Goal: Complete application form

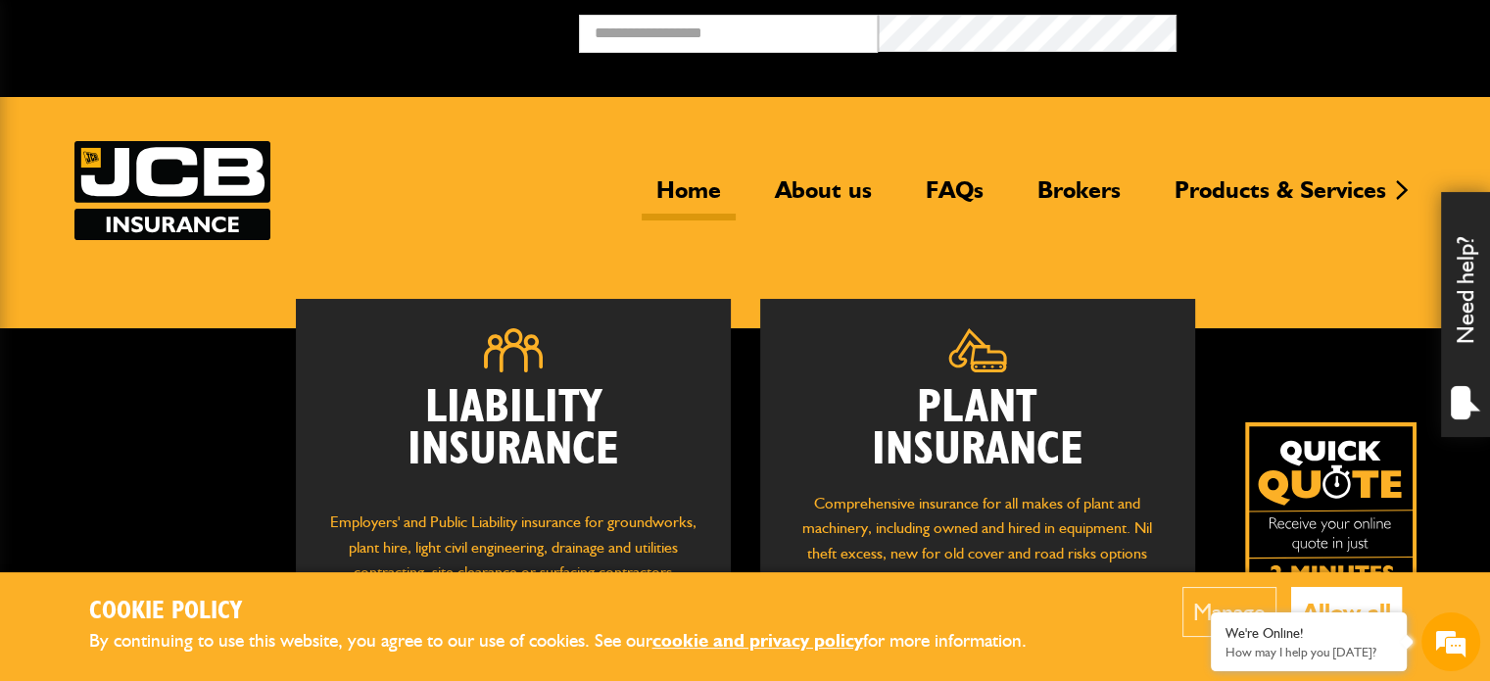
click at [1333, 593] on button "Allow all" at bounding box center [1346, 612] width 111 height 50
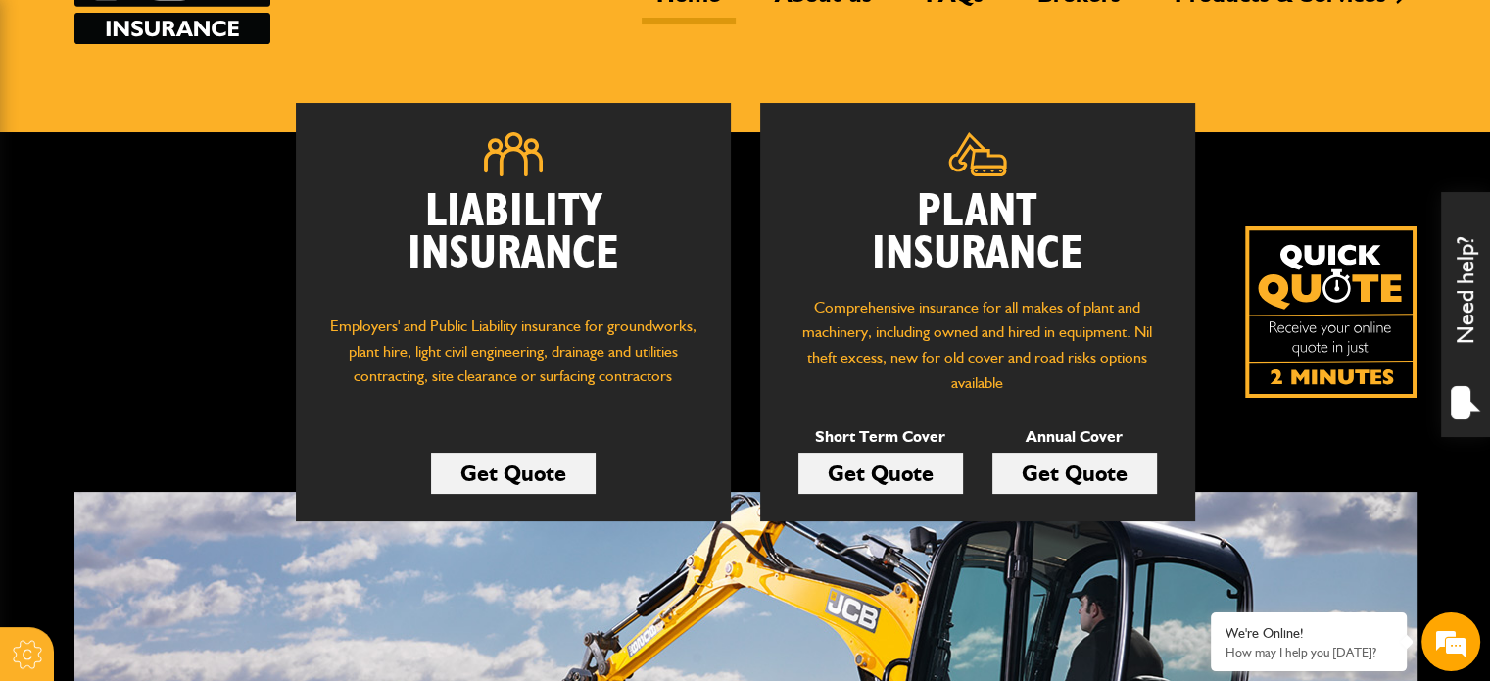
scroll to position [187, 0]
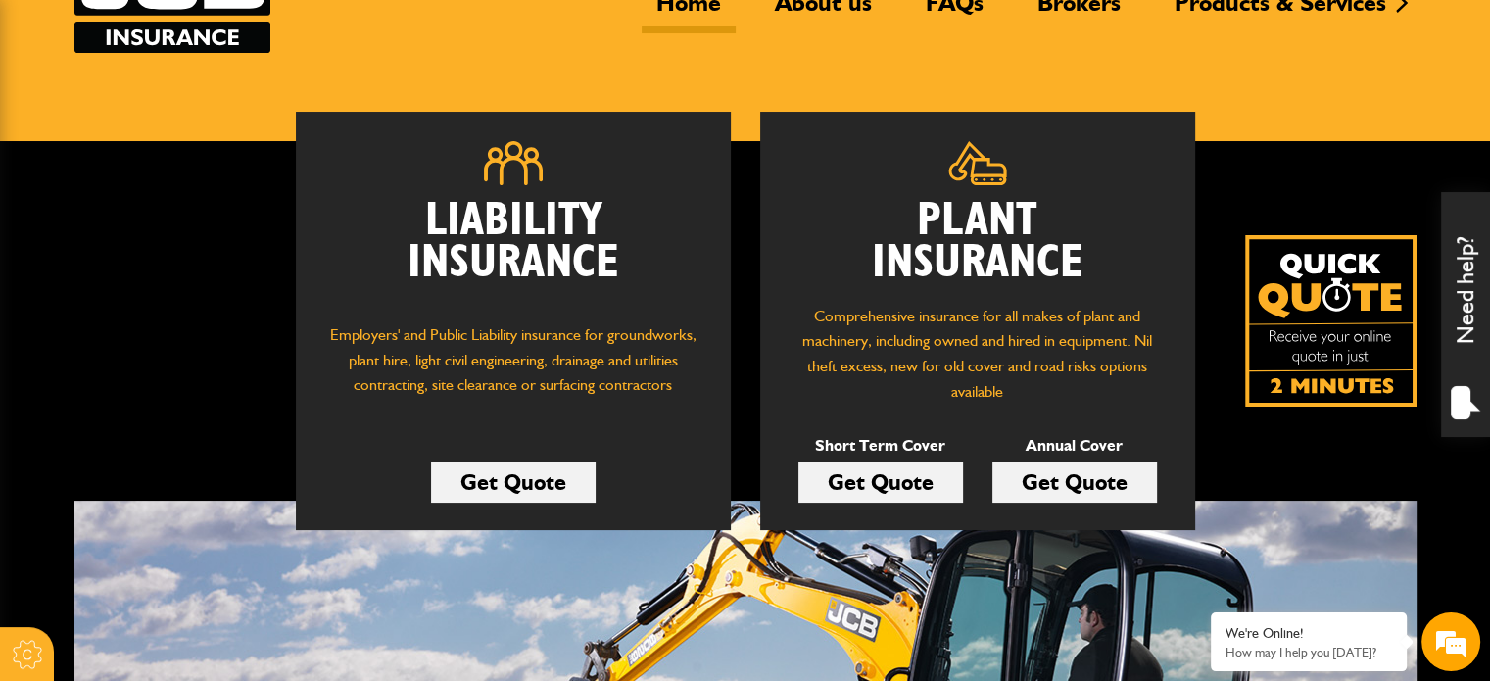
click at [862, 477] on link "Get Quote" at bounding box center [880, 481] width 165 height 41
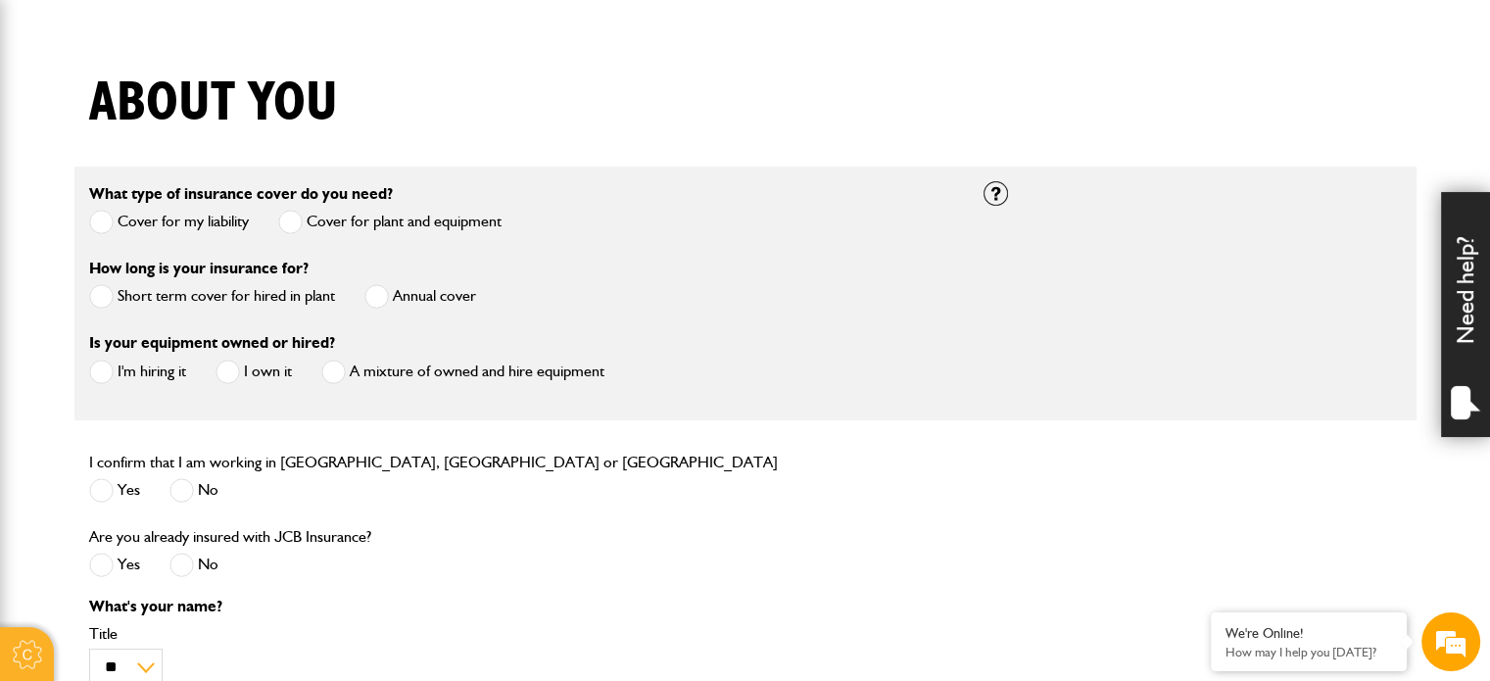
scroll to position [453, 0]
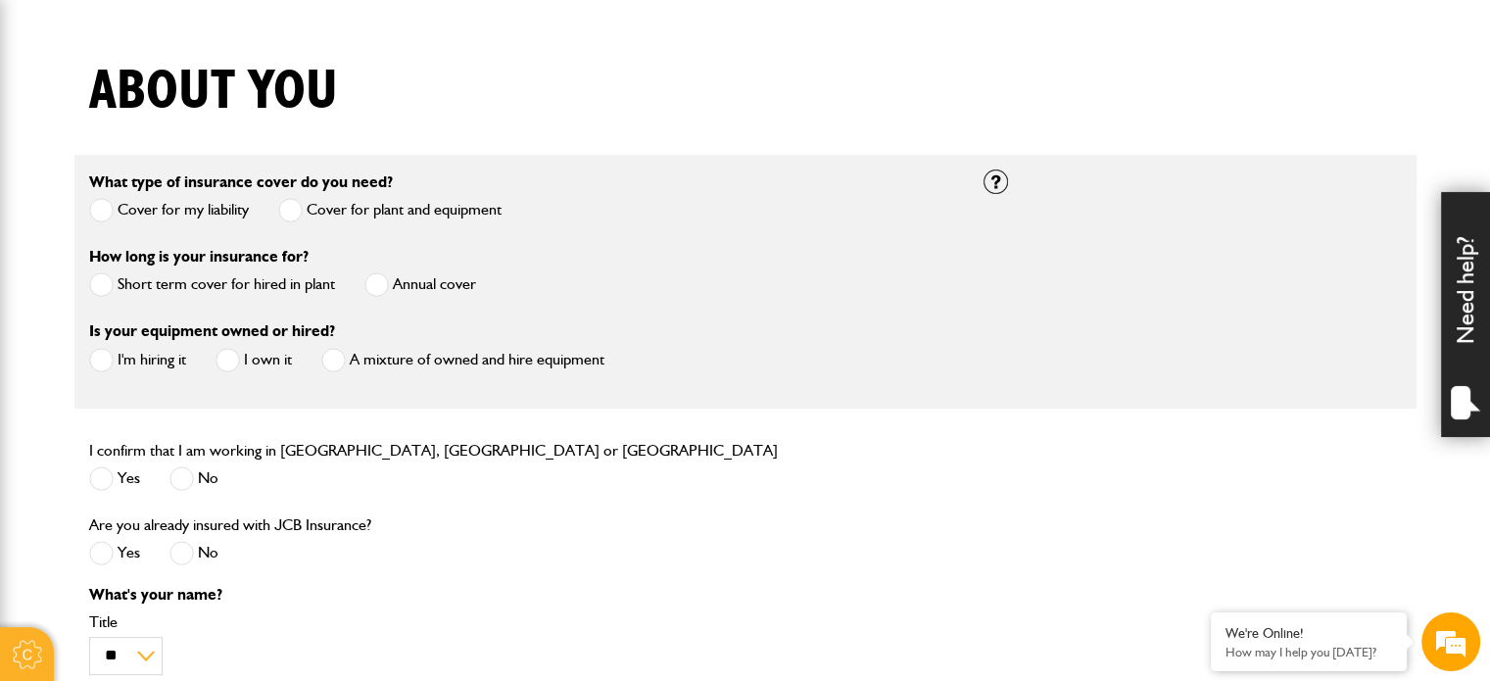
click at [252, 290] on label "Short term cover for hired in plant" at bounding box center [212, 284] width 246 height 24
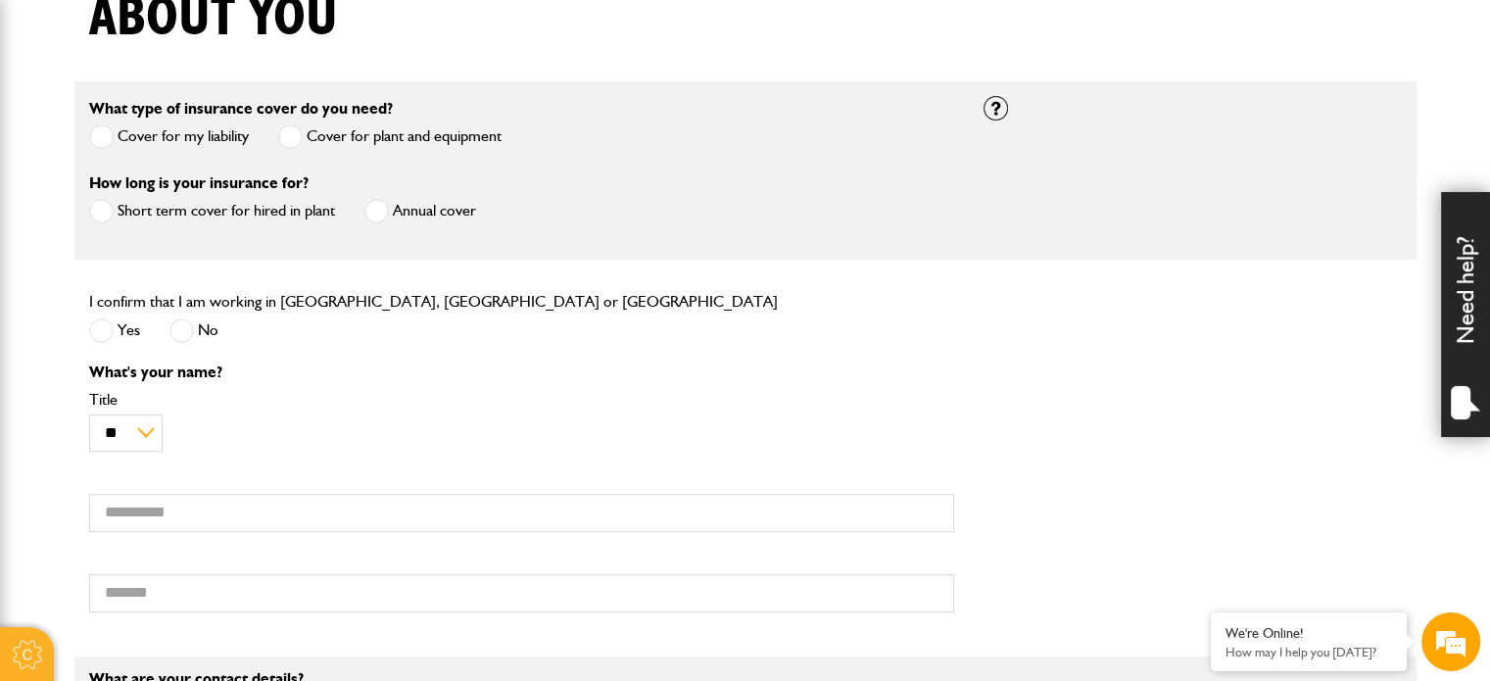
scroll to position [529, 0]
click at [121, 330] on label "Yes" at bounding box center [114, 328] width 51 height 24
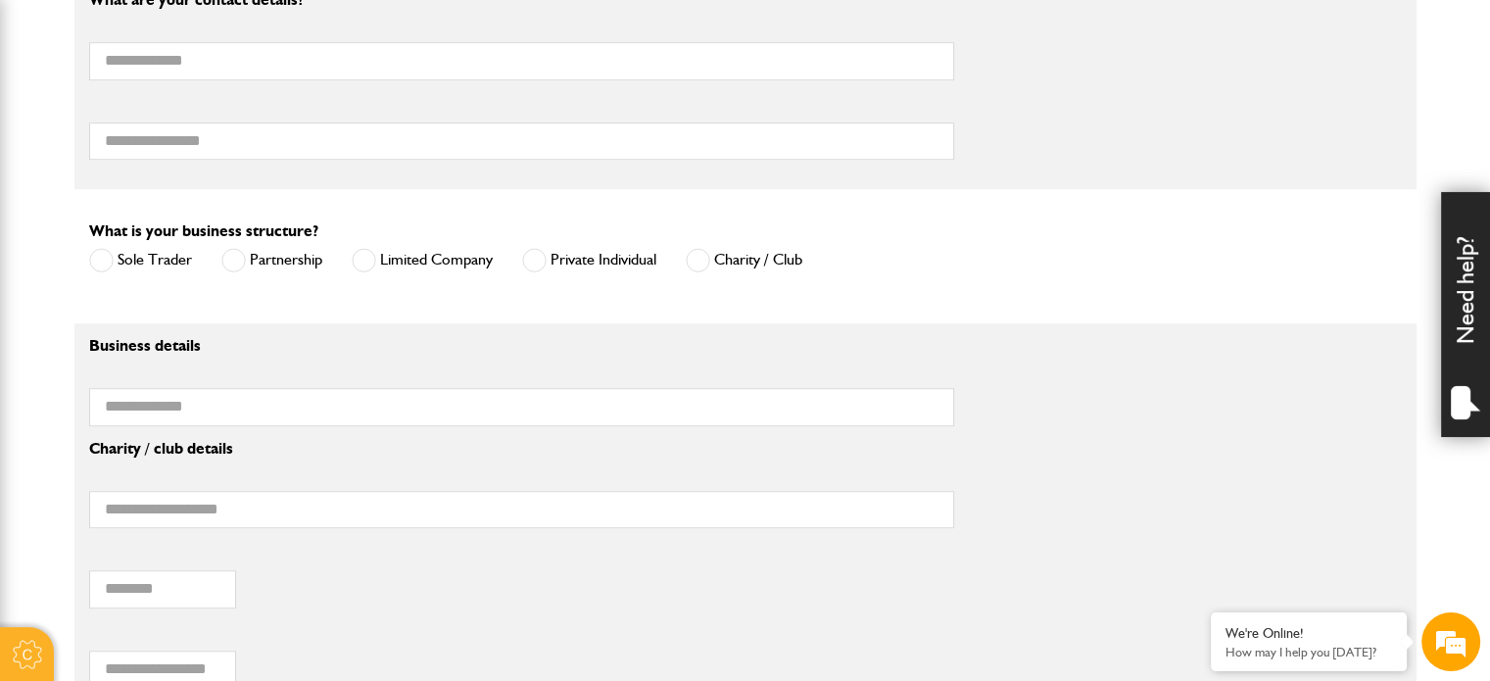
scroll to position [1209, 0]
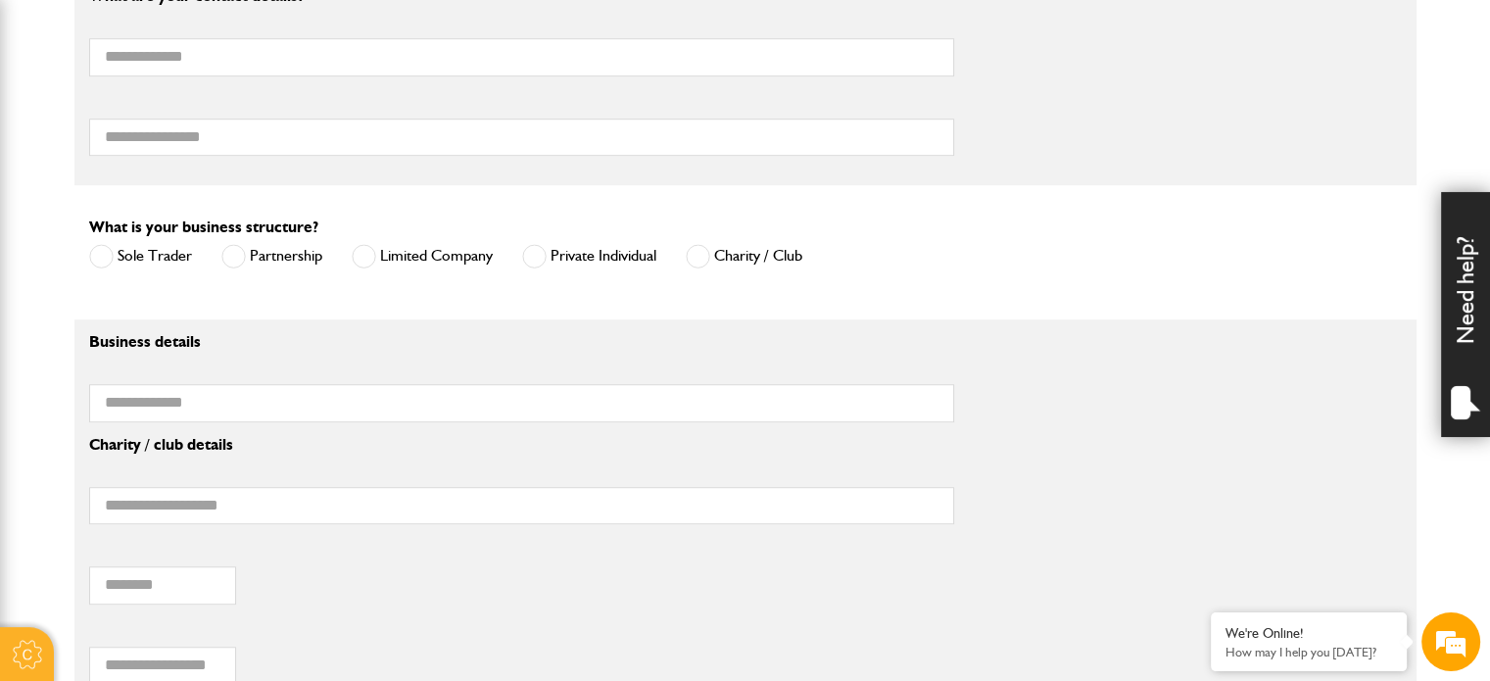
click at [129, 259] on label "Sole Trader" at bounding box center [140, 256] width 103 height 24
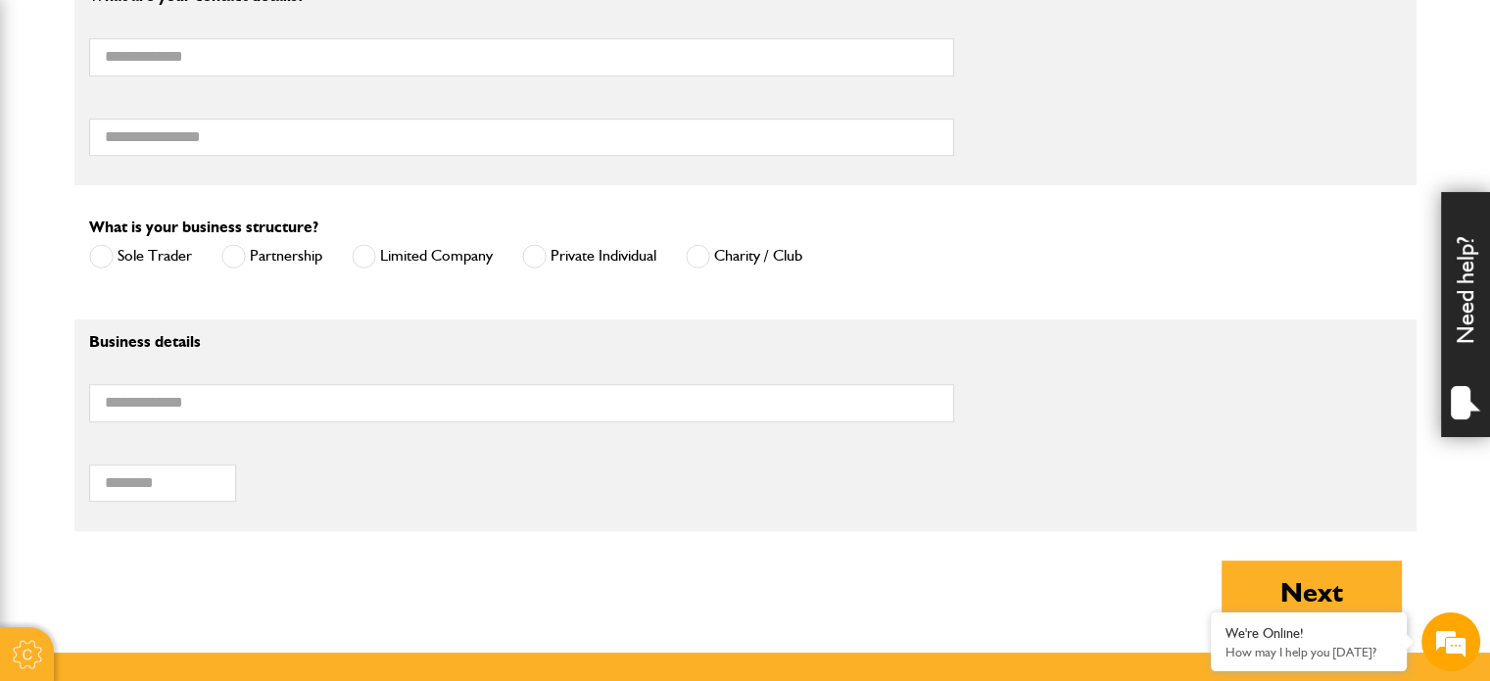
click at [618, 253] on label "Private Individual" at bounding box center [589, 256] width 134 height 24
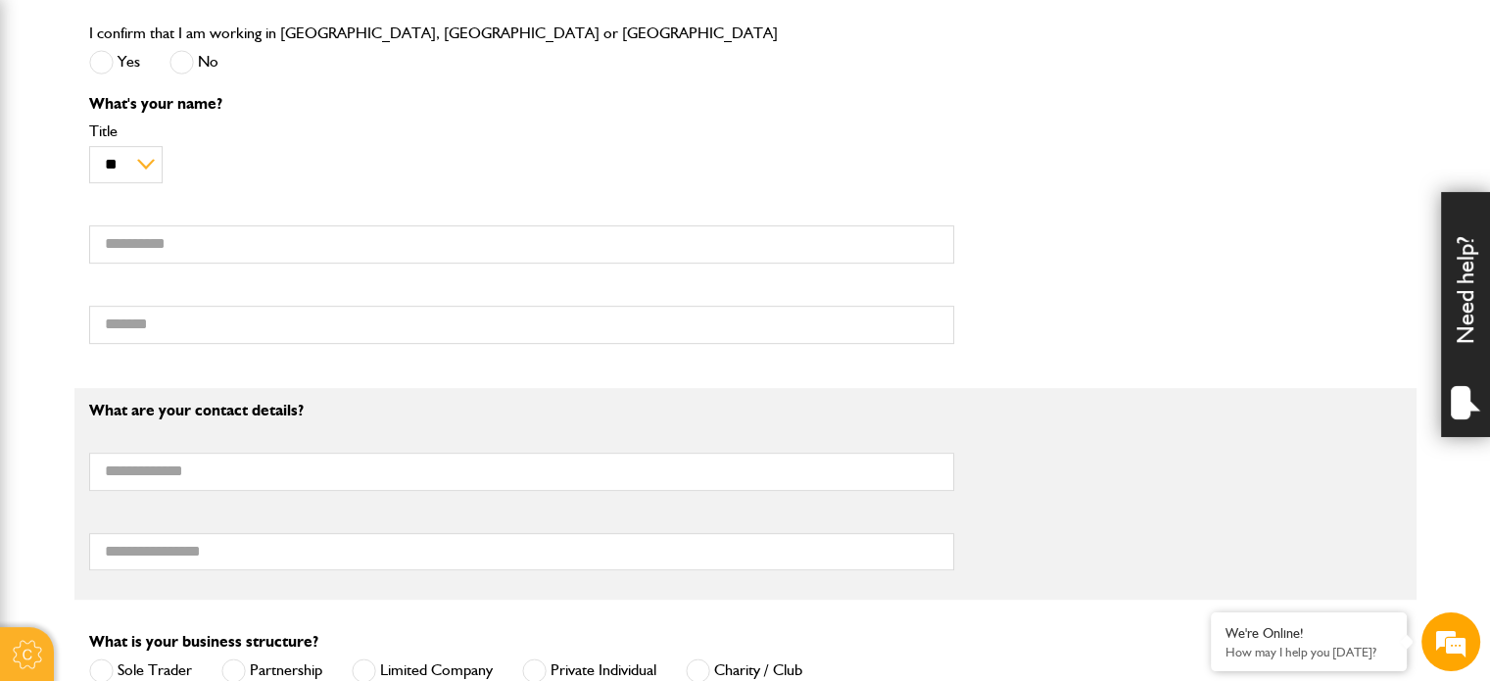
scroll to position [798, 0]
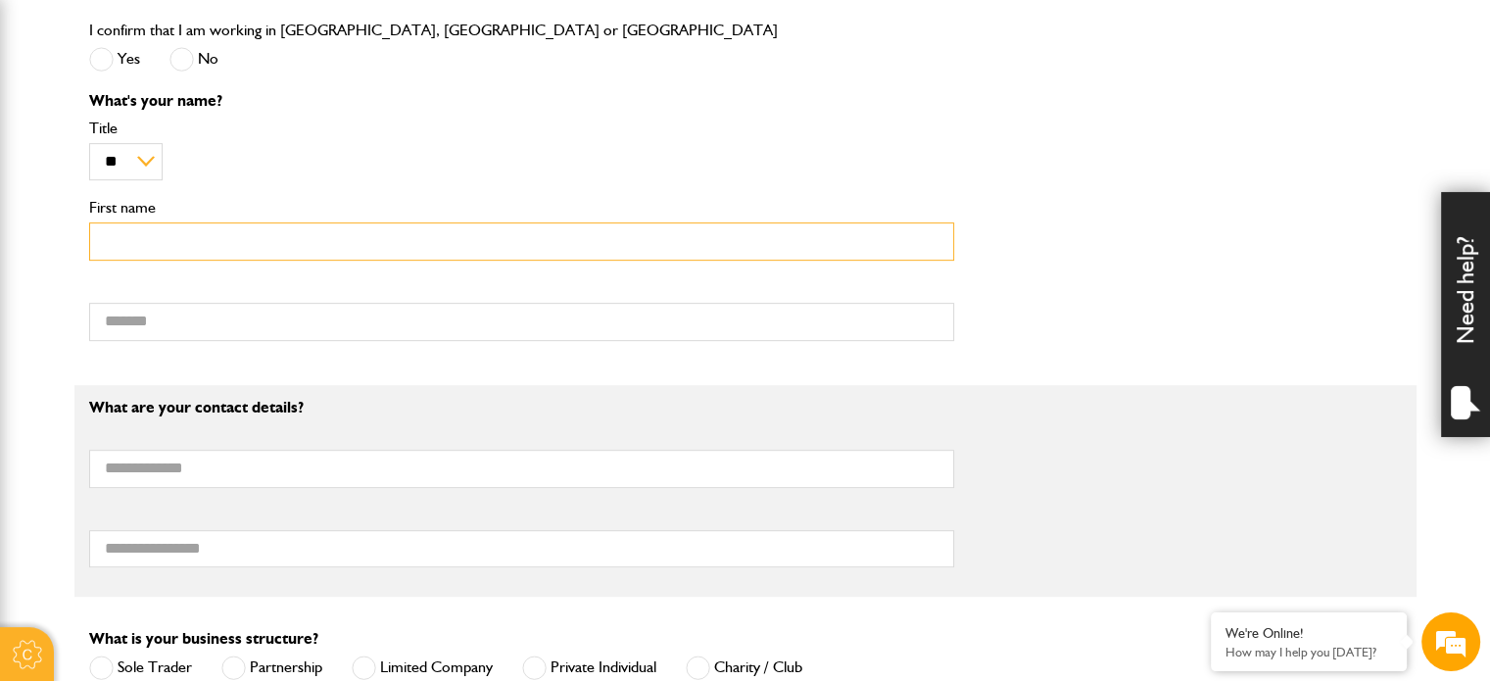
click at [306, 248] on input "First name" at bounding box center [521, 241] width 865 height 38
type input "*"
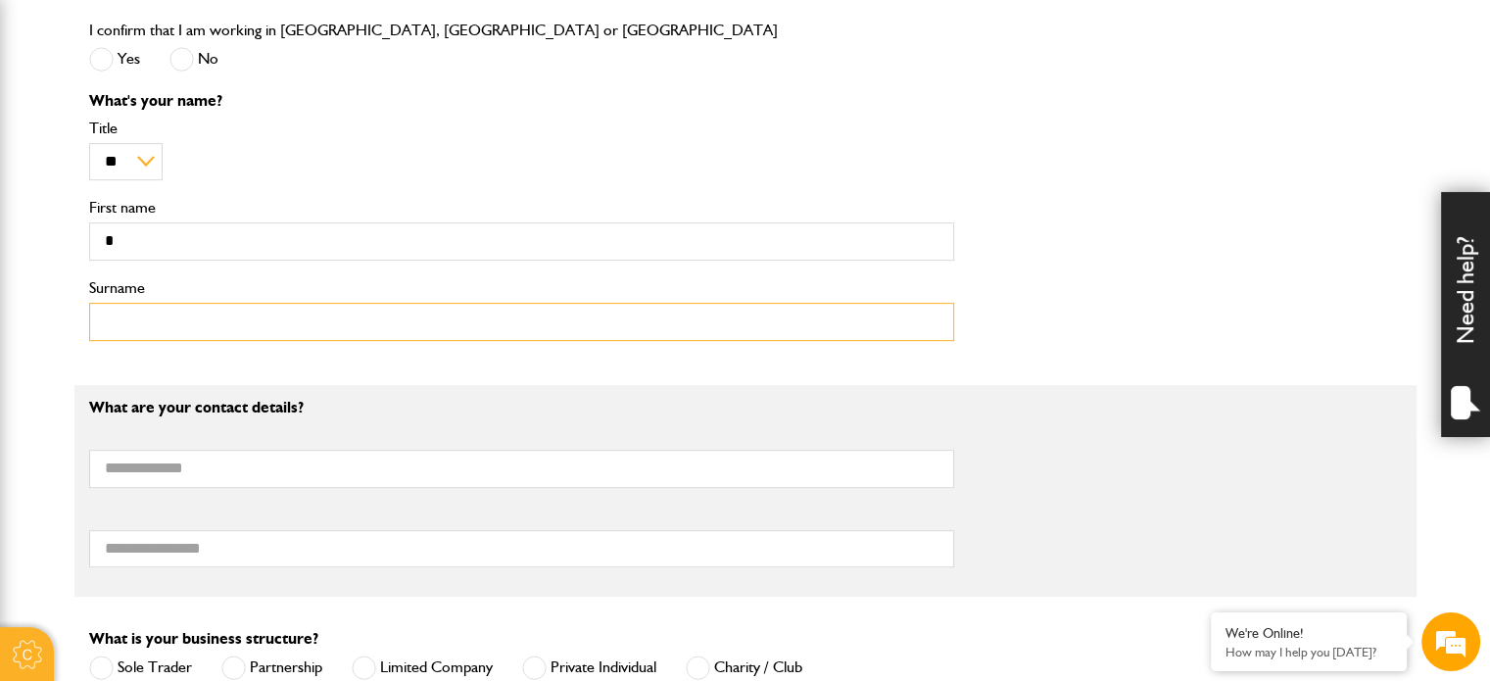
click at [337, 307] on input "Surname" at bounding box center [521, 322] width 865 height 38
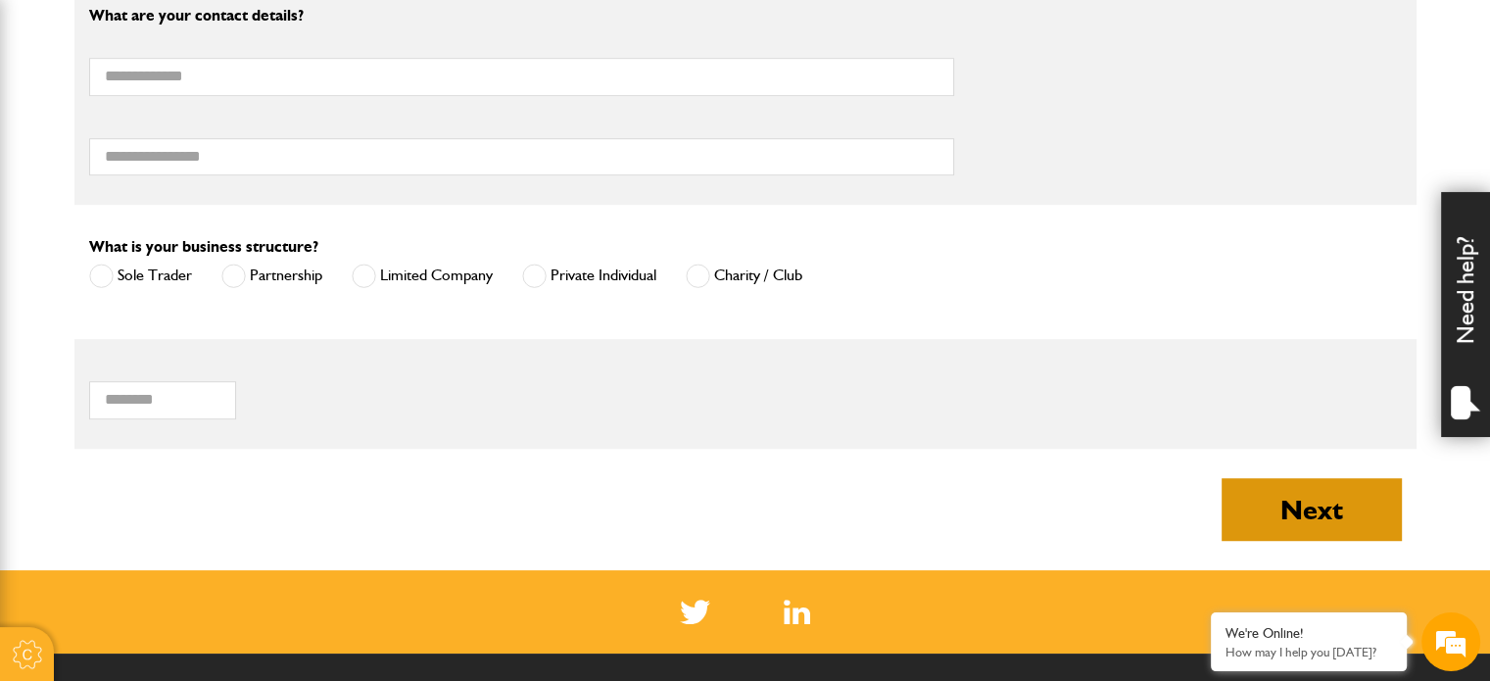
type input "*"
click at [1340, 531] on button "Next" at bounding box center [1311, 509] width 180 height 63
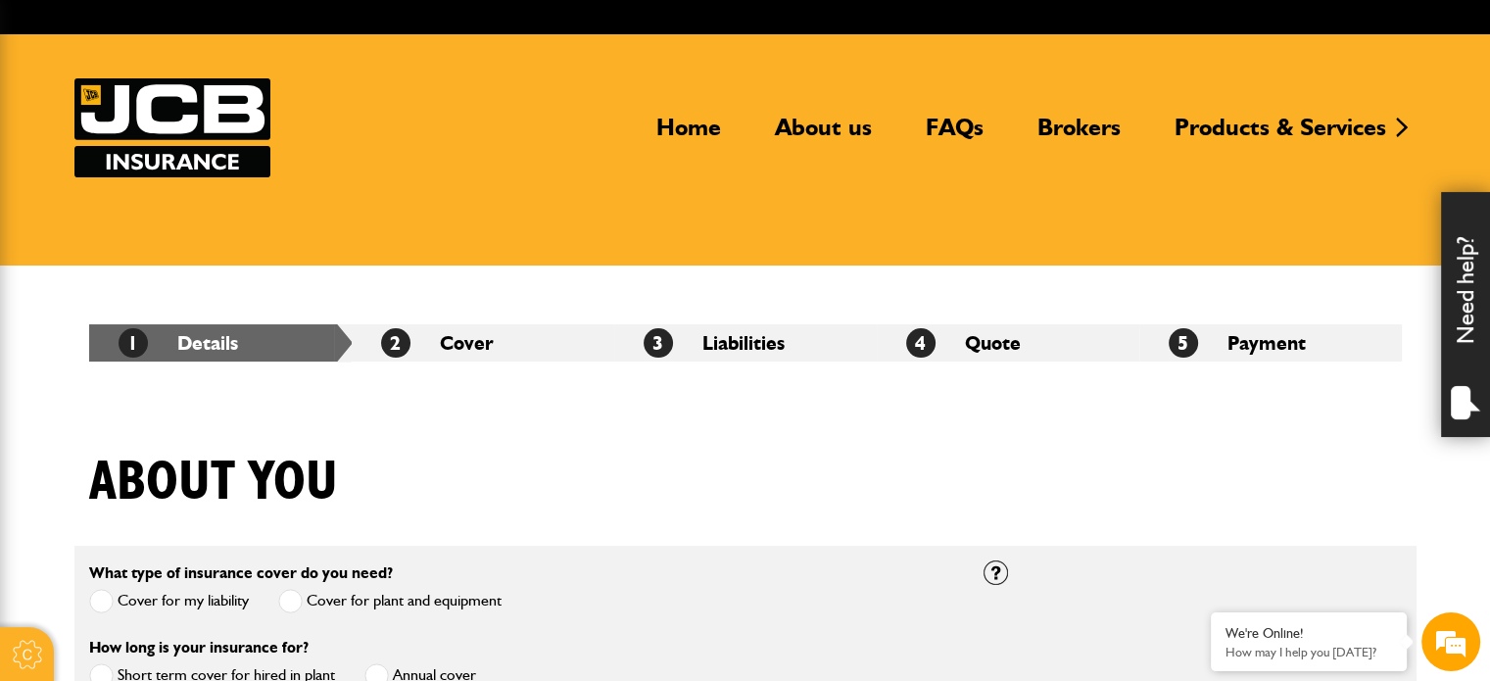
scroll to position [0, 0]
